Goal: Information Seeking & Learning: Find specific fact

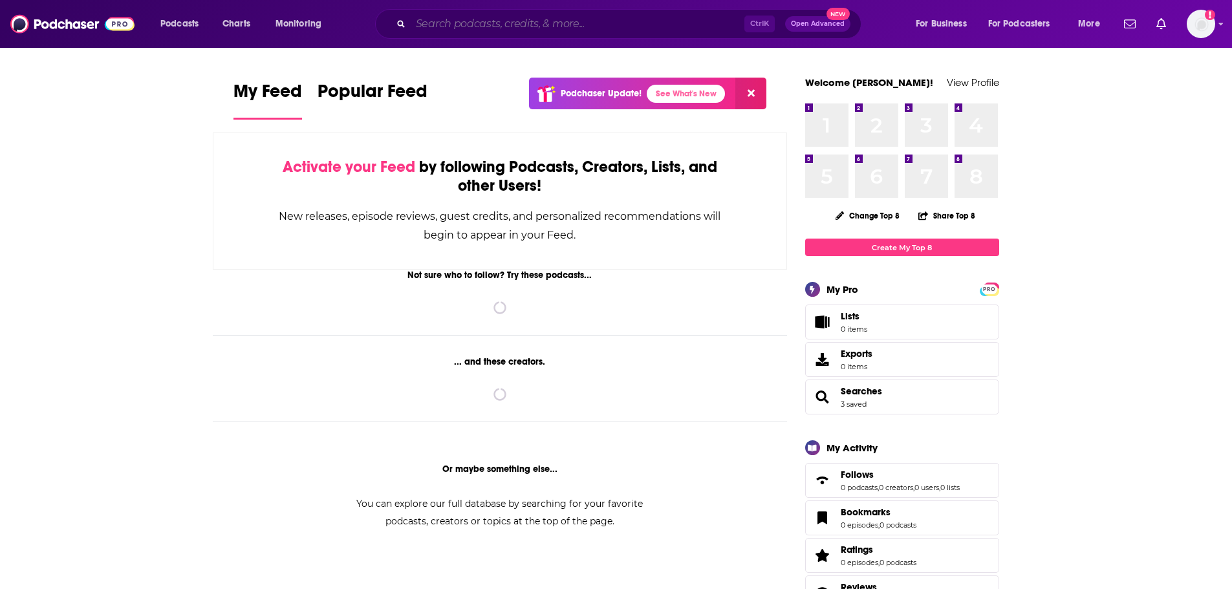
click at [433, 26] on input "Search podcasts, credits, & more..." at bounding box center [578, 24] width 334 height 21
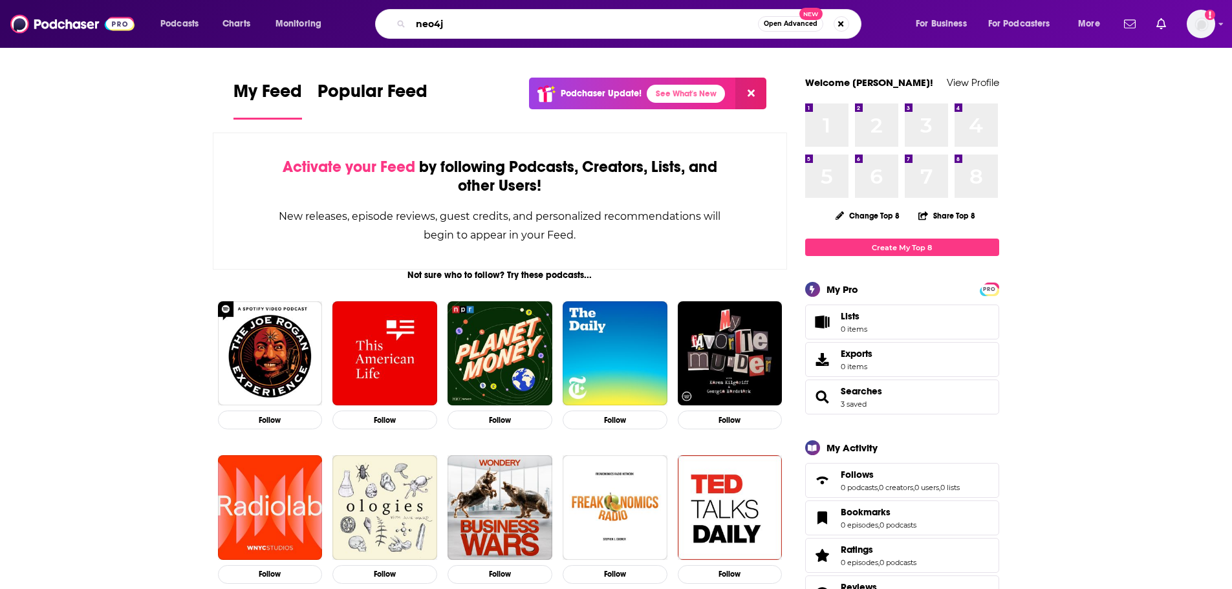
type input "neo4j"
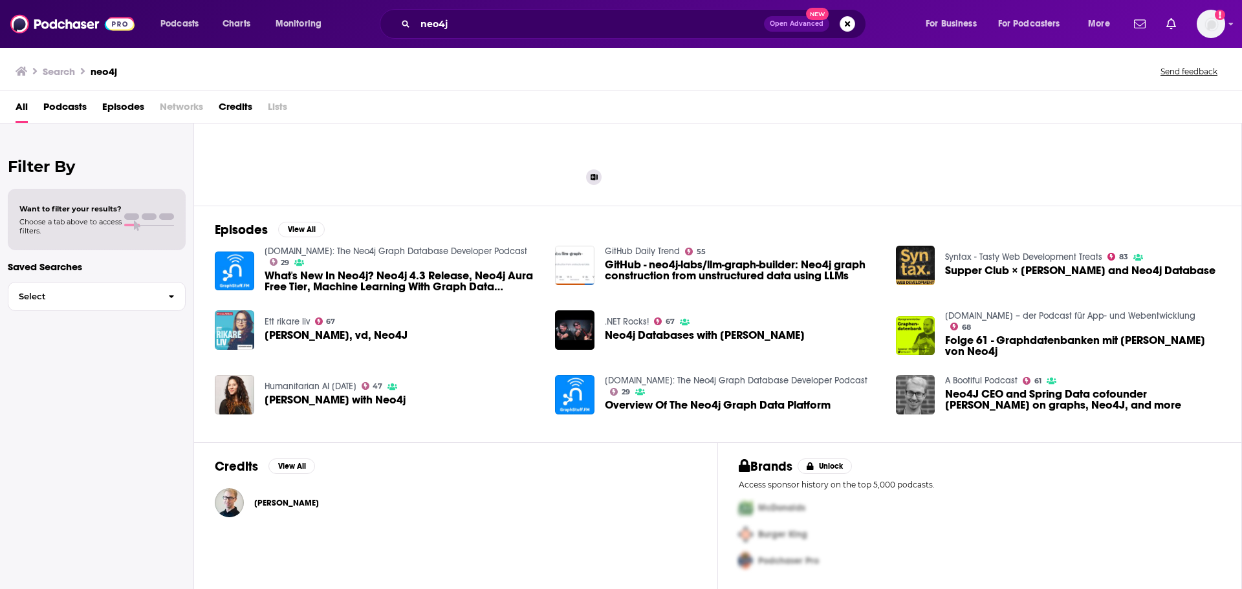
scroll to position [99, 0]
click at [289, 228] on button "View All" at bounding box center [301, 229] width 47 height 16
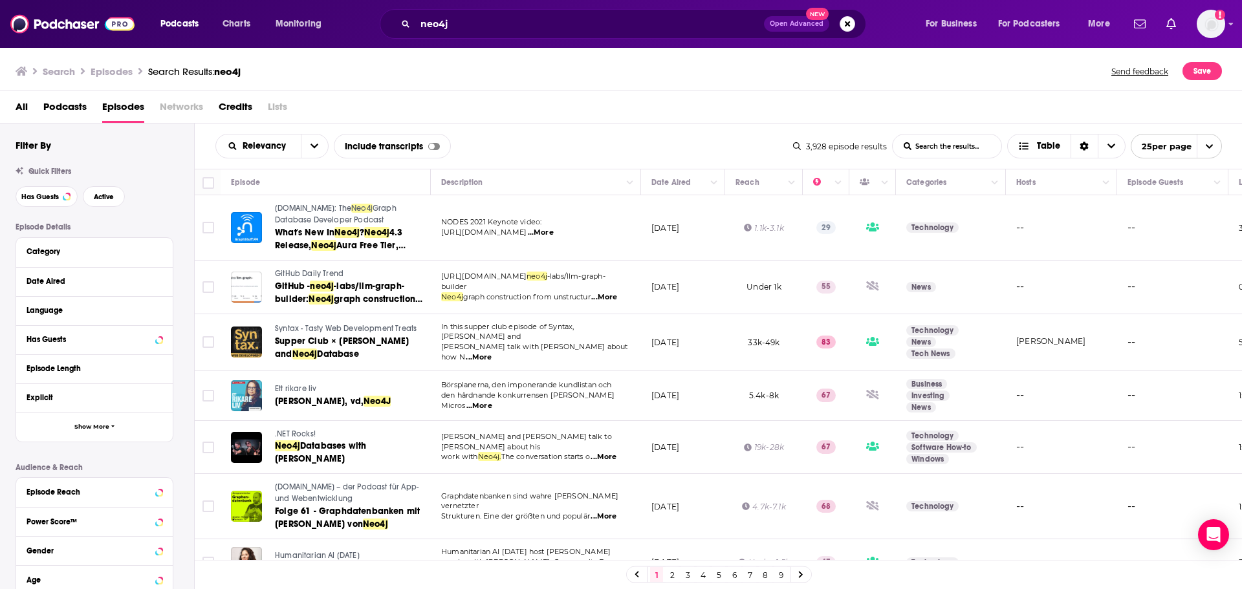
click at [715, 176] on button "Column Actions" at bounding box center [714, 183] width 16 height 16
click at [666, 197] on div at bounding box center [621, 294] width 1242 height 589
click at [669, 179] on button "Move" at bounding box center [681, 183] width 63 height 16
